Goal: Obtain resource: Obtain resource

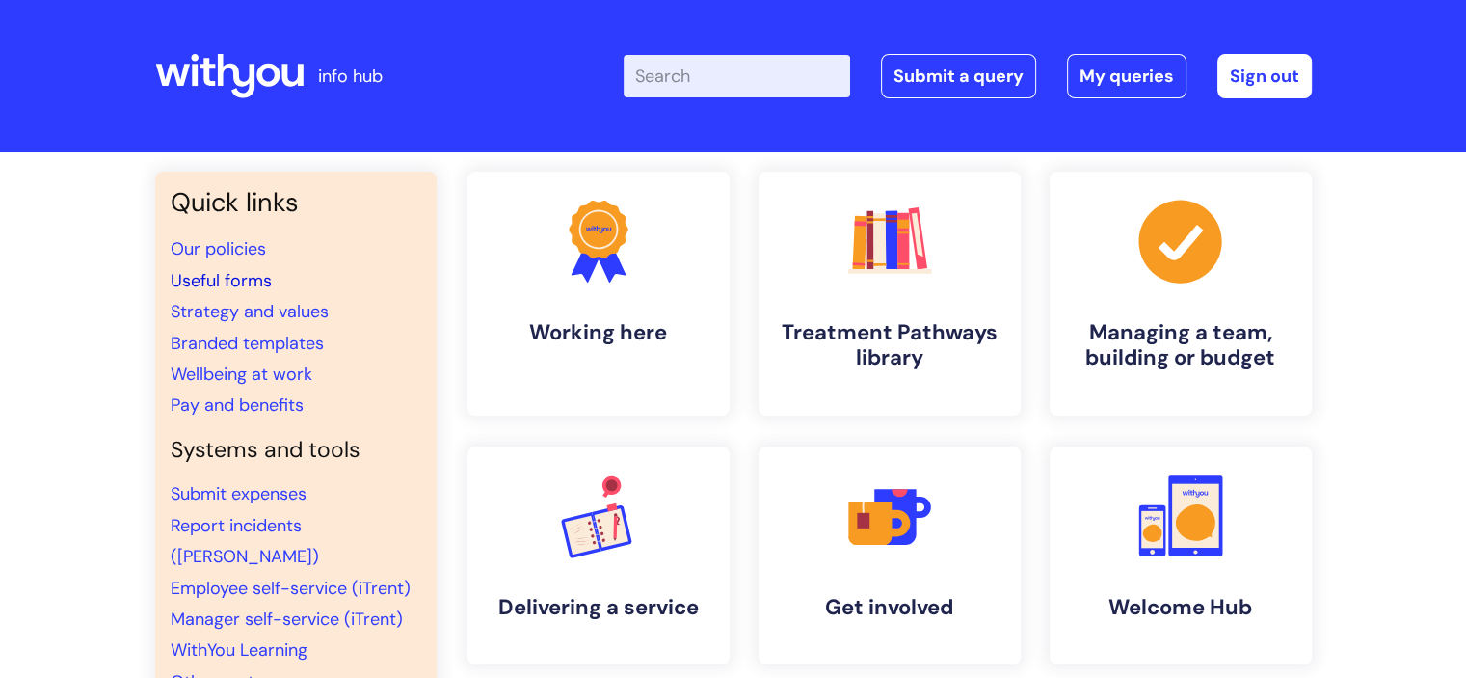
click at [248, 278] on link "Useful forms" at bounding box center [221, 280] width 101 height 23
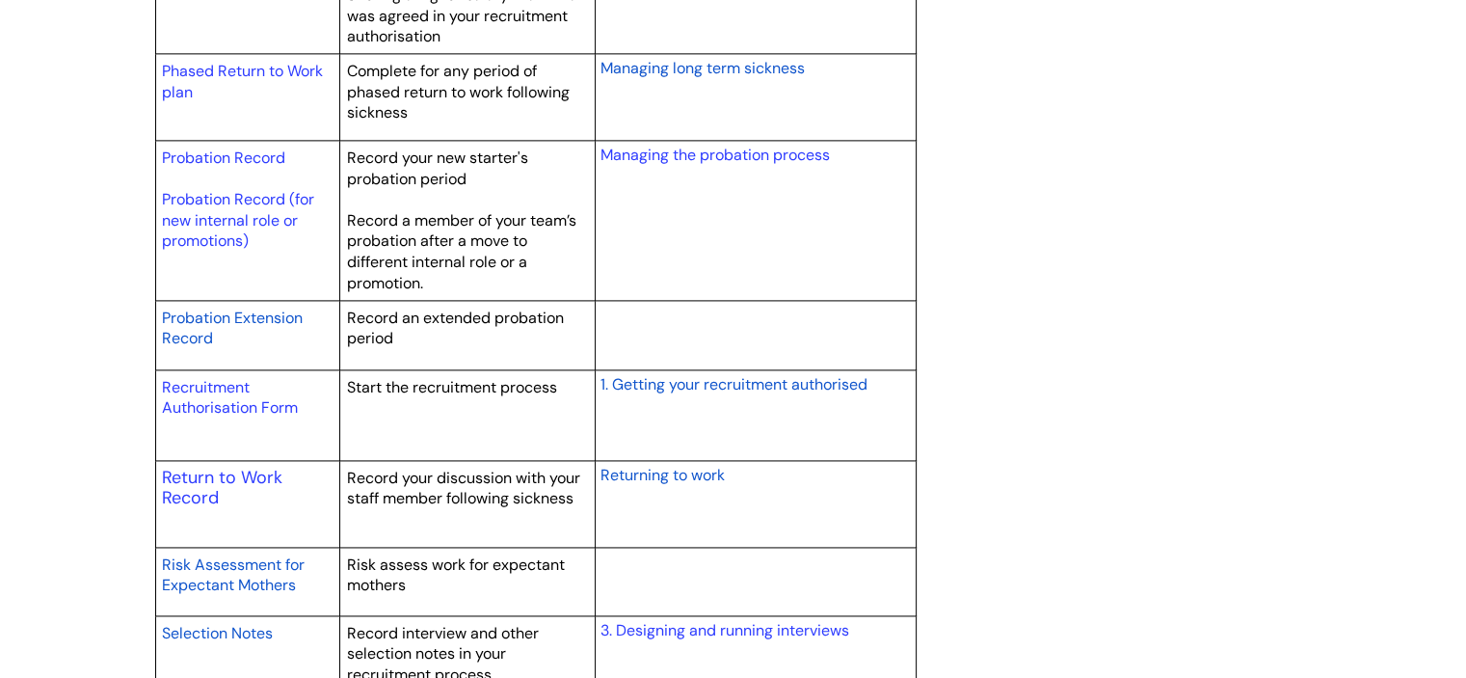
scroll to position [2796, 0]
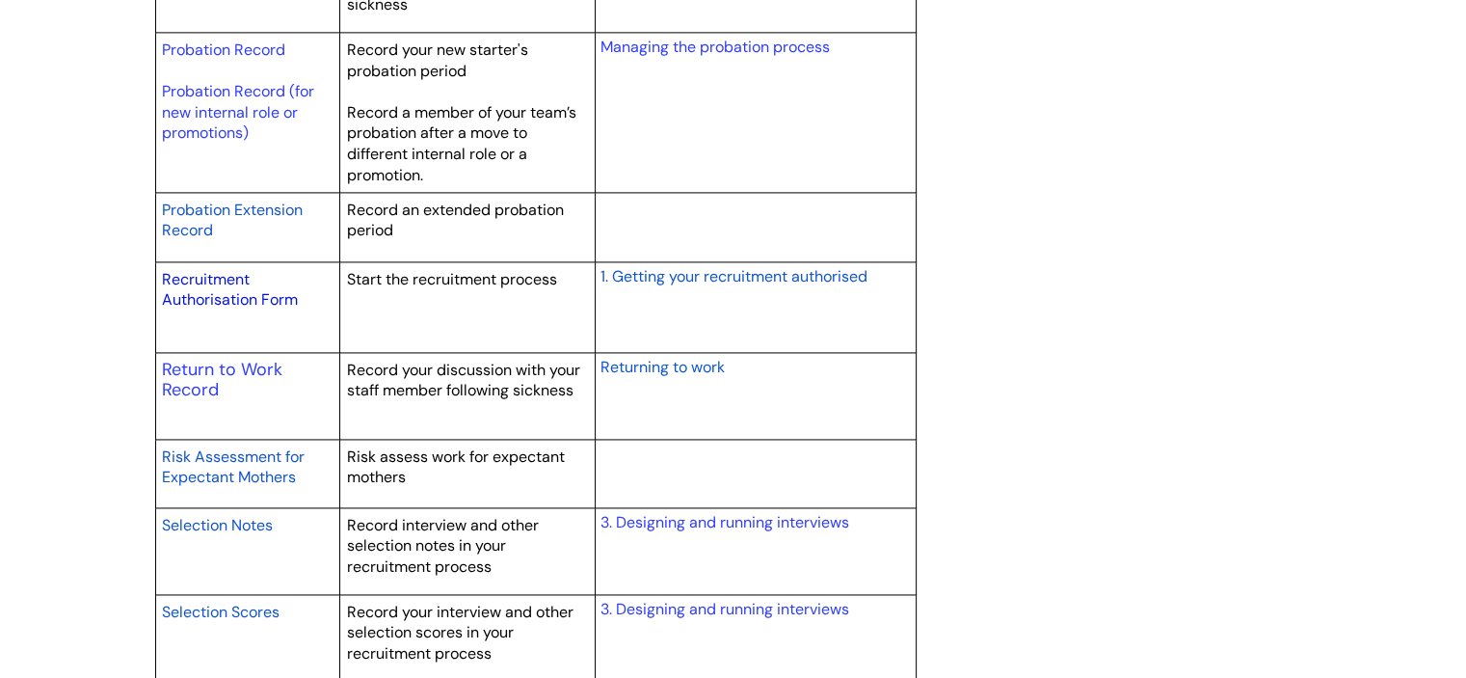
click at [244, 293] on link "Recruitment Authorisation Form" at bounding box center [230, 289] width 136 height 41
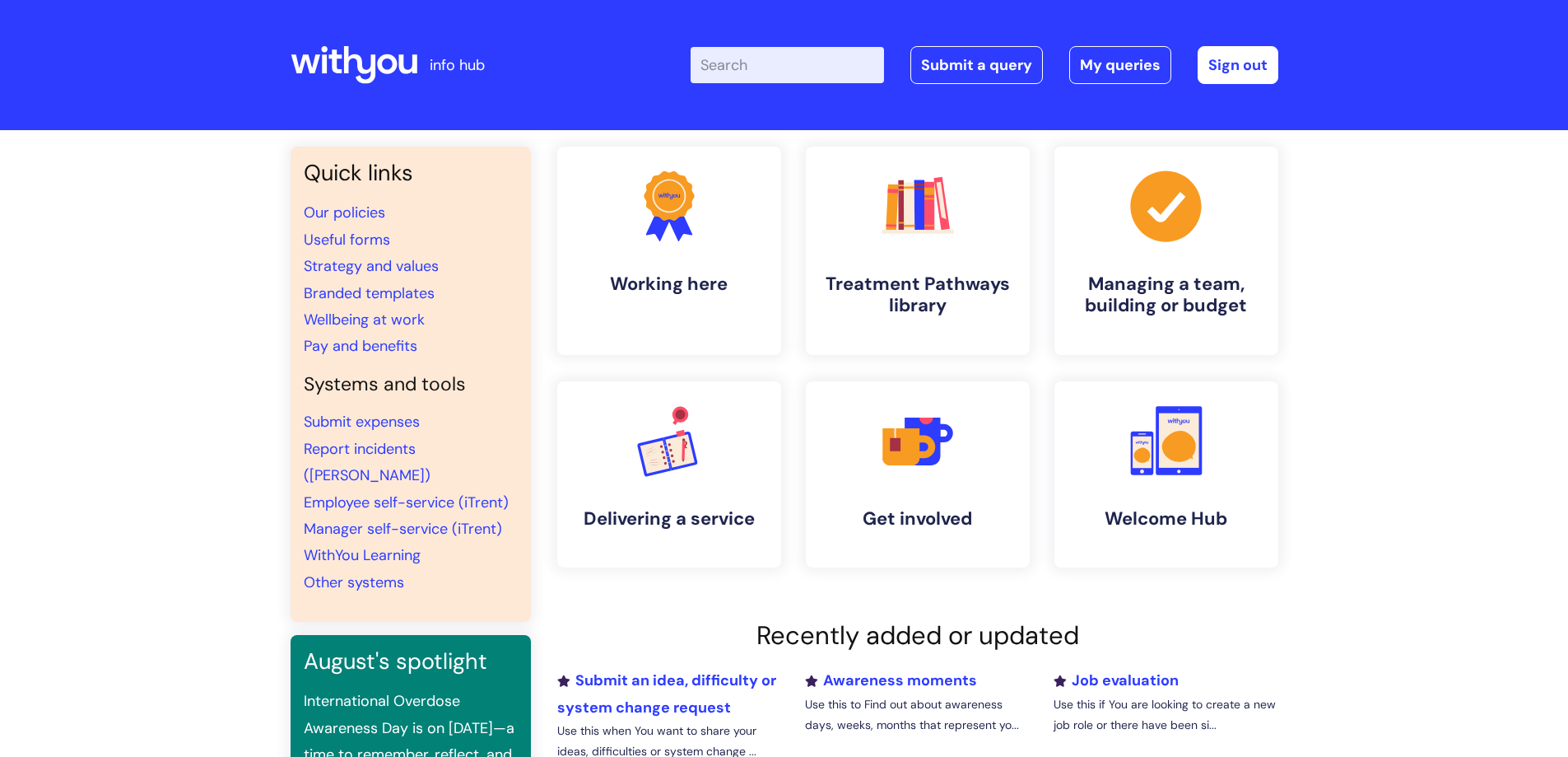
scroll to position [206, 0]
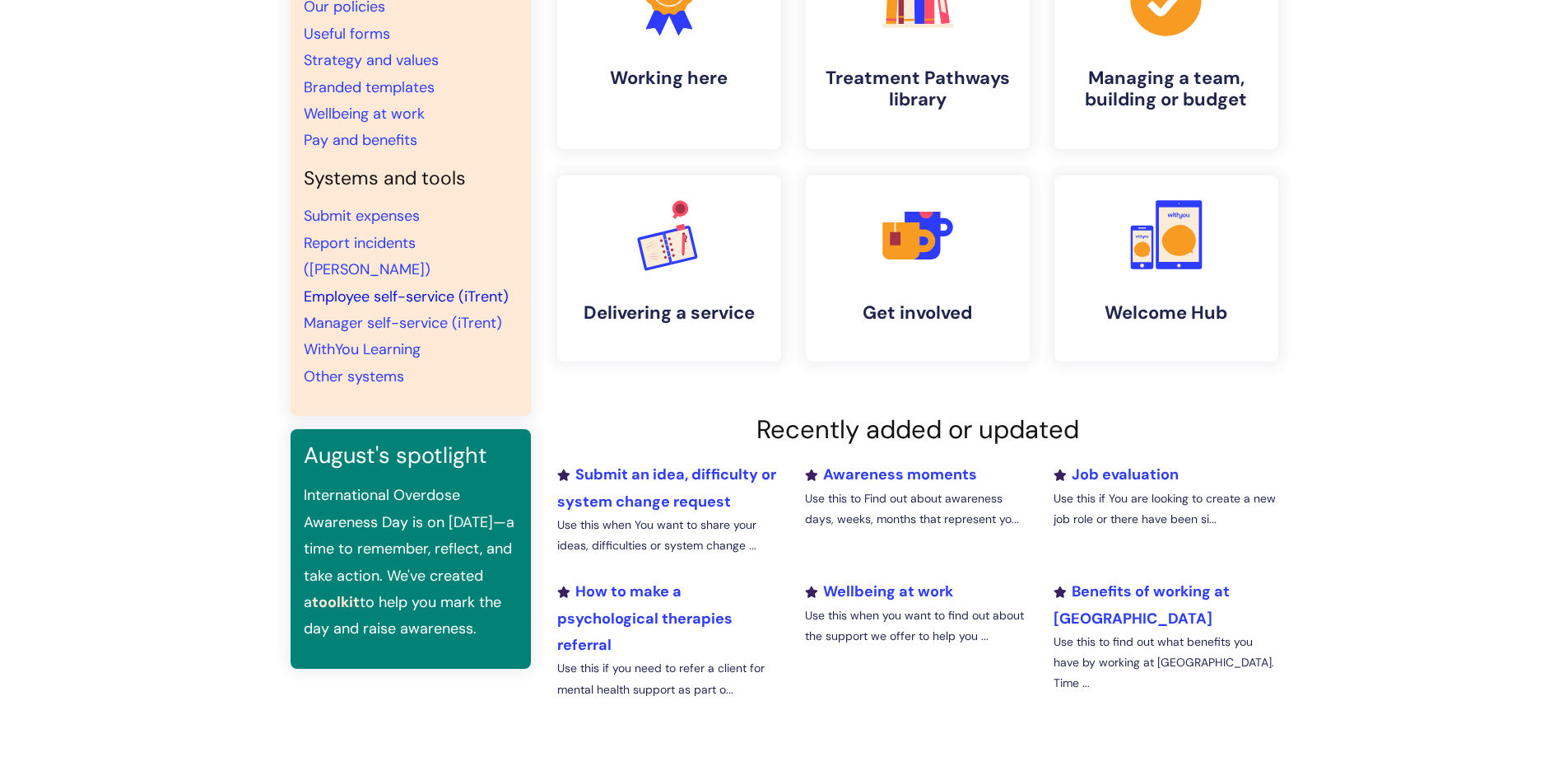
click at [403, 286] on link "Employee self-service (iTrent)" at bounding box center [407, 296] width 205 height 20
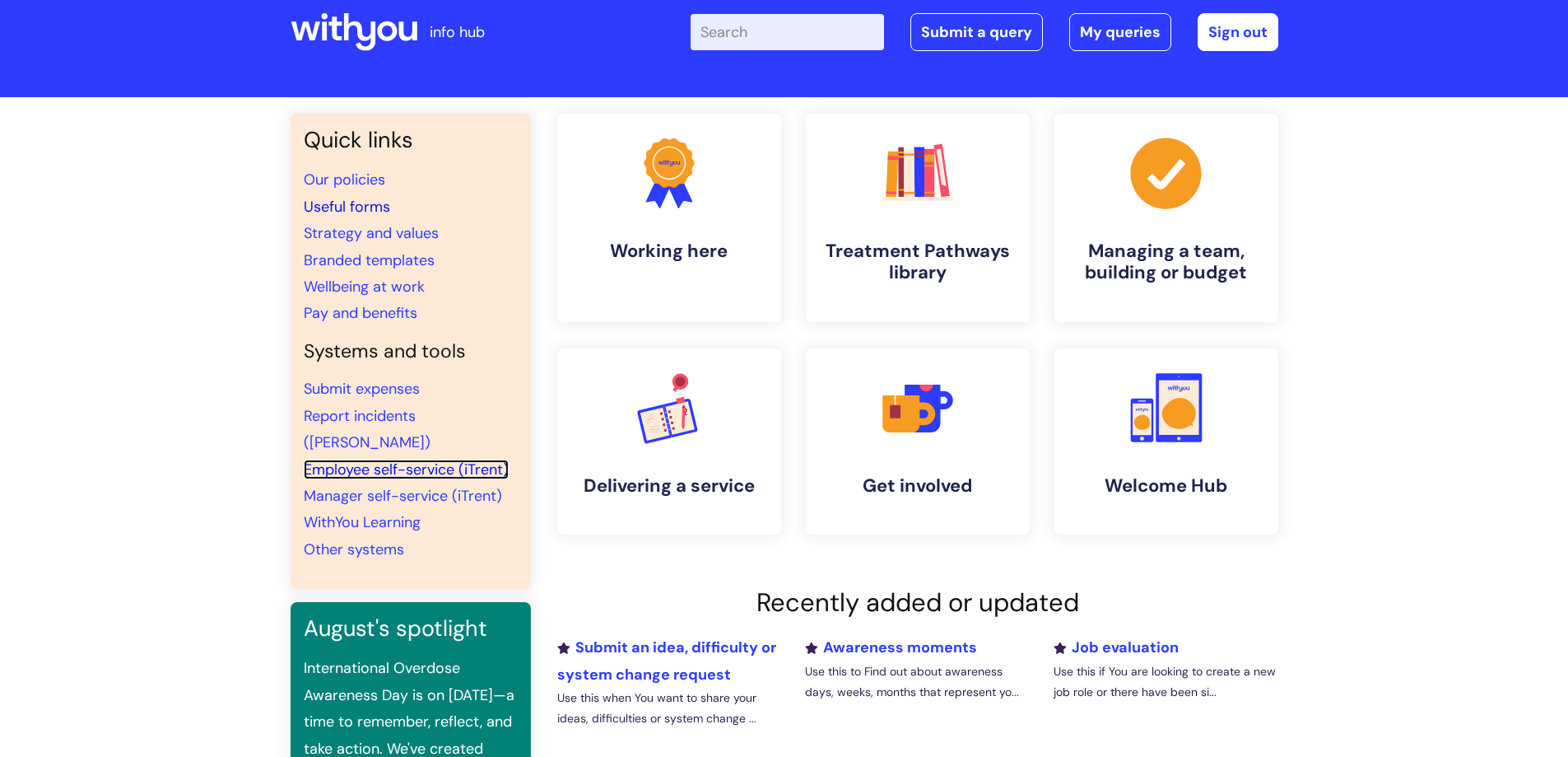
scroll to position [0, 0]
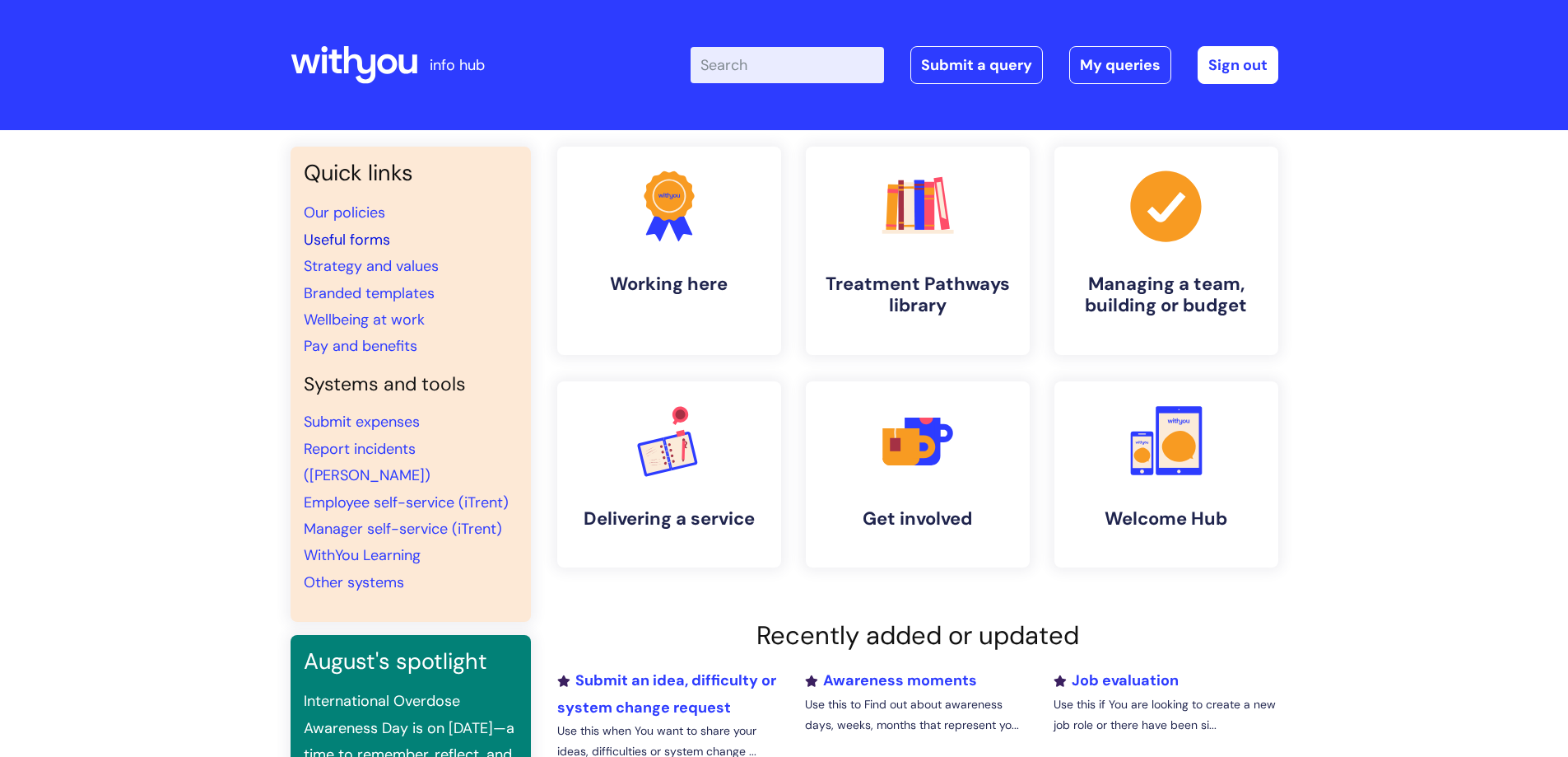
click at [358, 238] on link "Useful forms" at bounding box center [347, 239] width 86 height 20
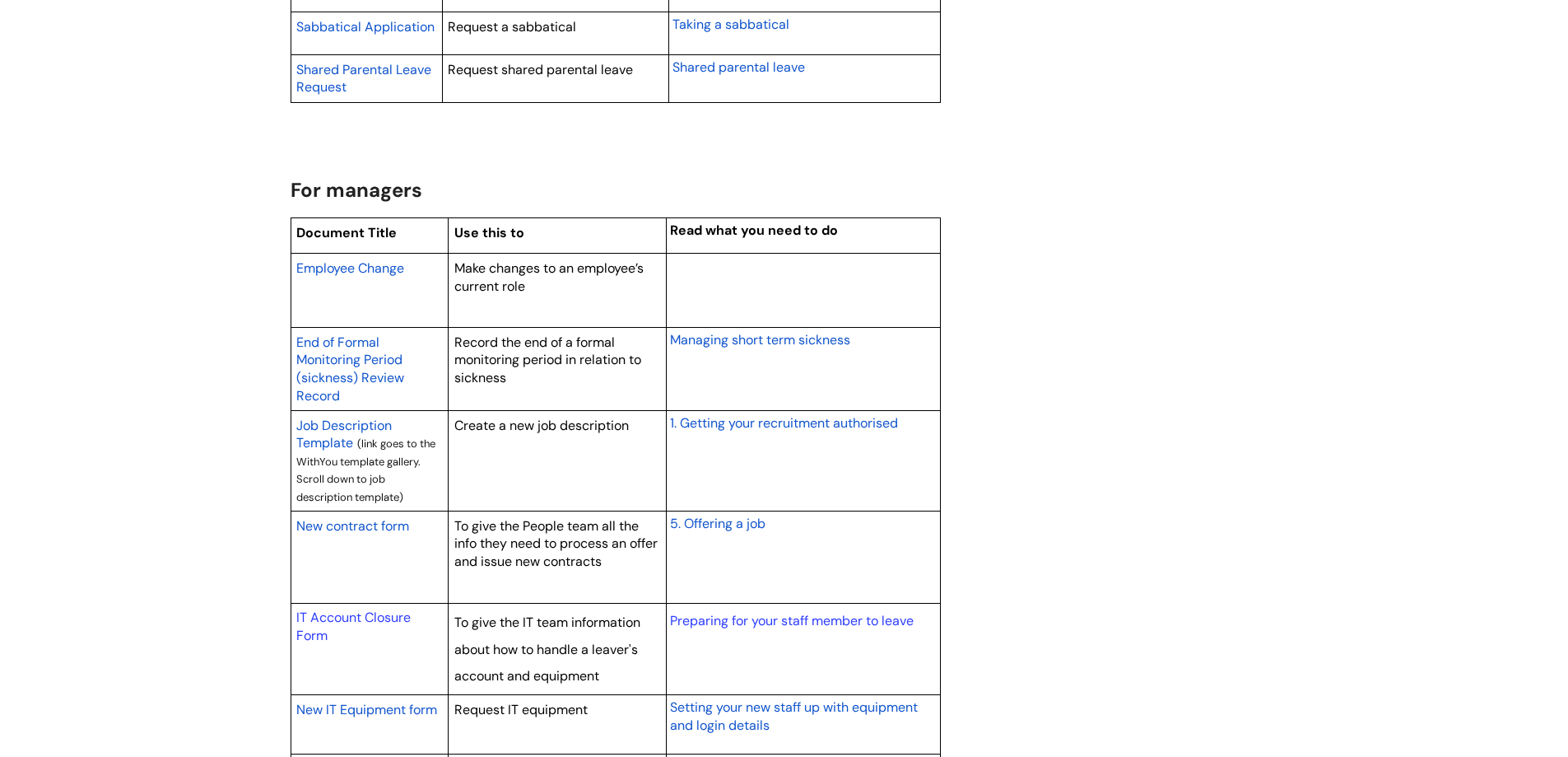
scroll to position [1235, 0]
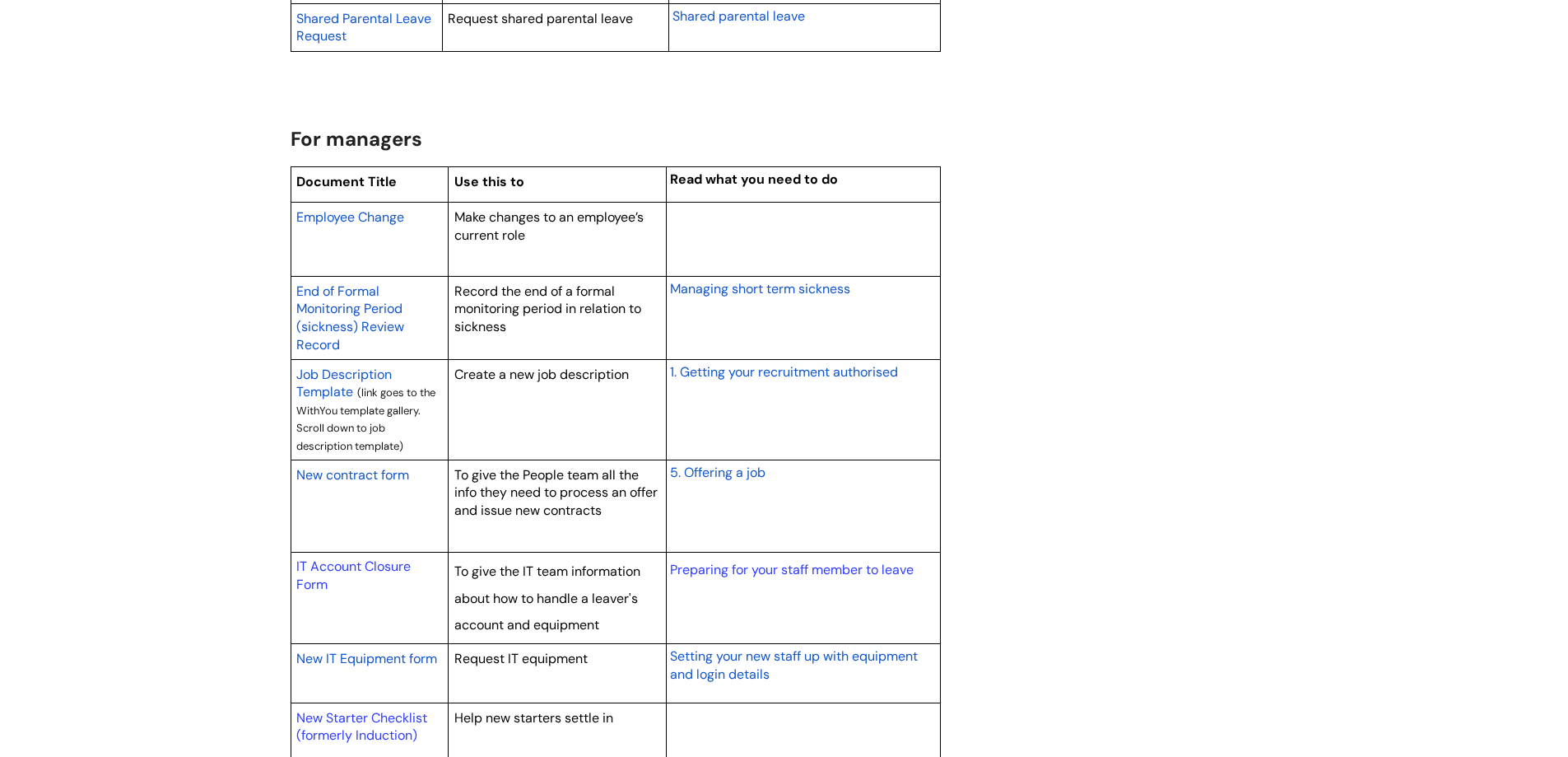
click at [369, 473] on span "New contract form" at bounding box center [353, 475] width 113 height 17
